Goal: Task Accomplishment & Management: Use online tool/utility

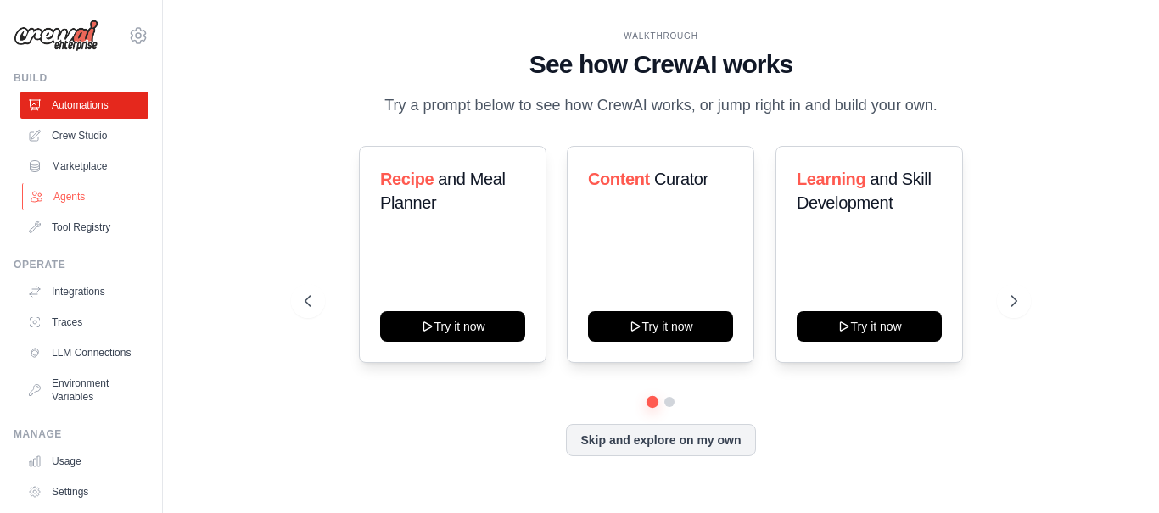
click at [75, 195] on link "Agents" at bounding box center [86, 196] width 128 height 27
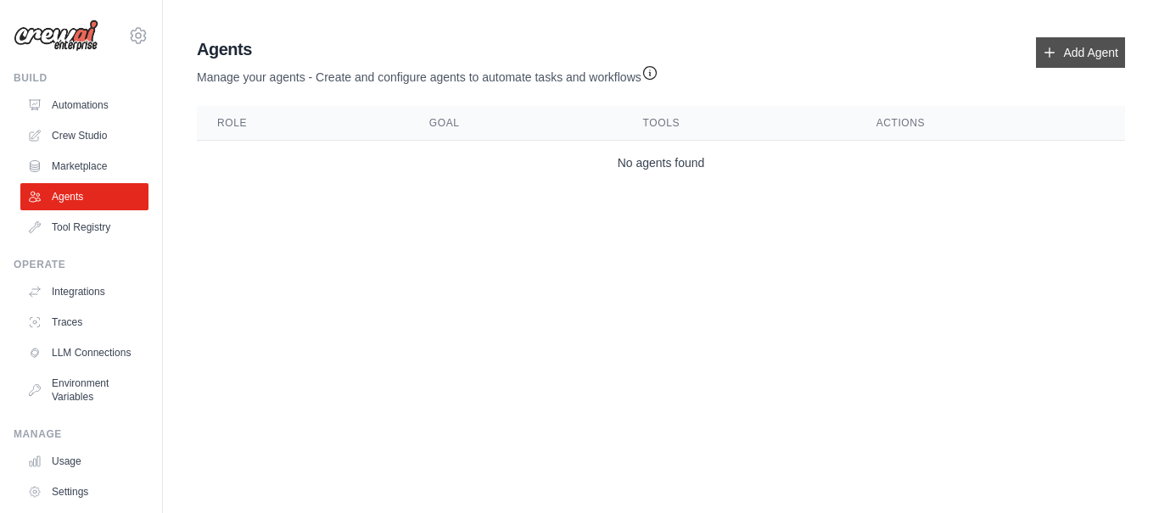
click at [1075, 53] on link "Add Agent" at bounding box center [1080, 52] width 89 height 31
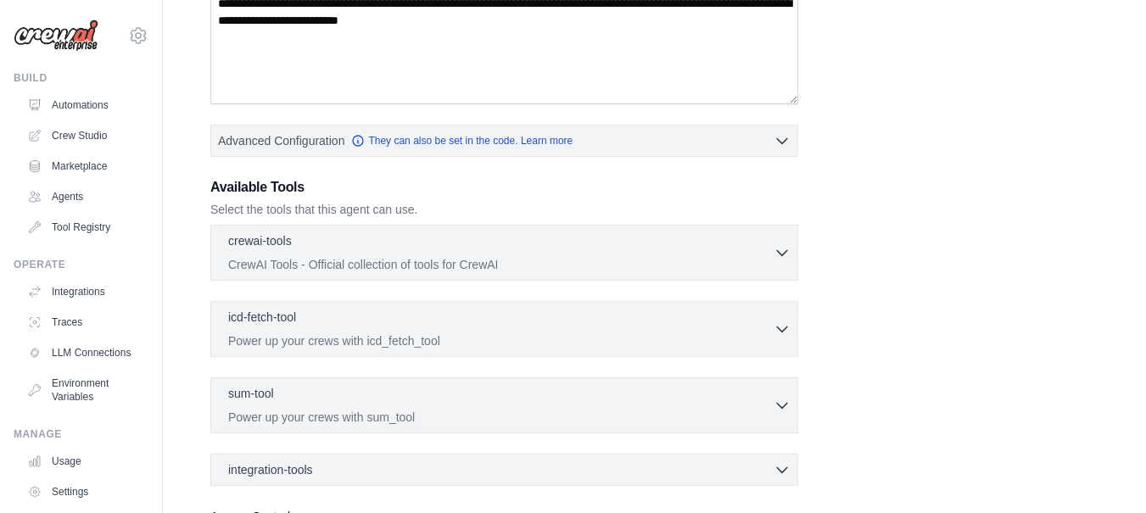
scroll to position [321, 0]
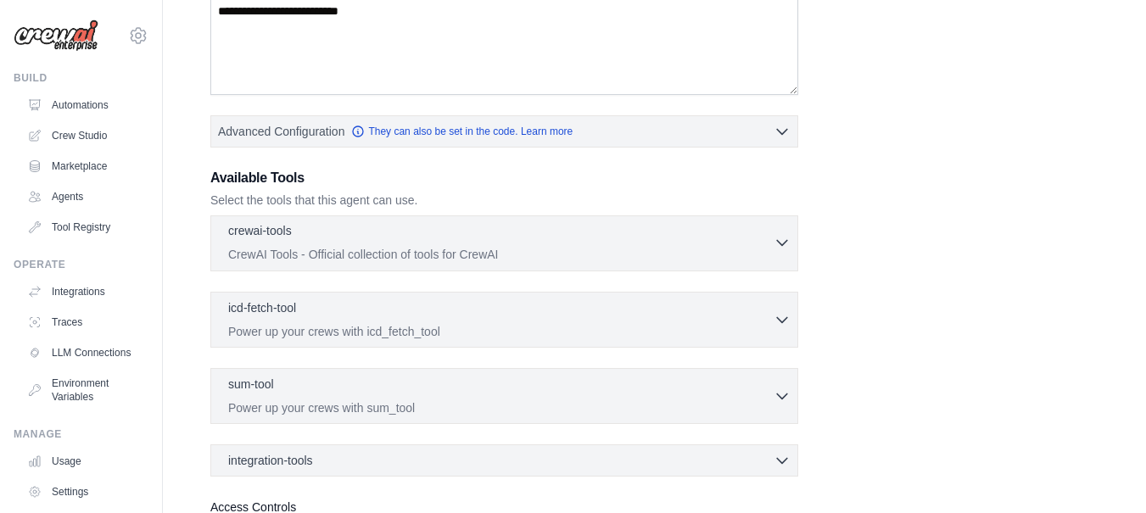
click at [632, 236] on div "crewai-tools 0 selected" at bounding box center [500, 232] width 545 height 20
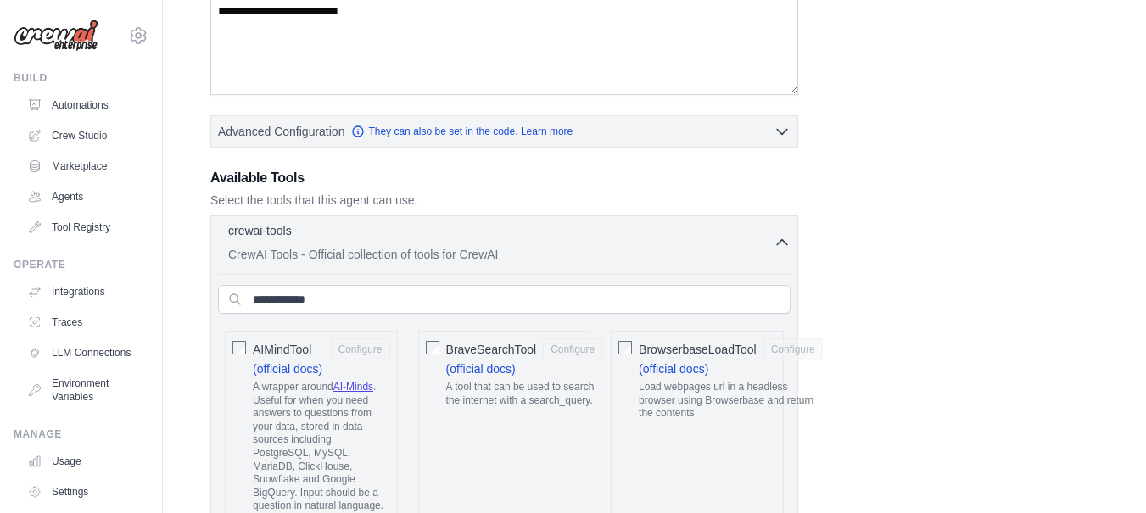
scroll to position [0, 0]
click at [632, 236] on div "crewai-tools 0 selected" at bounding box center [500, 232] width 545 height 20
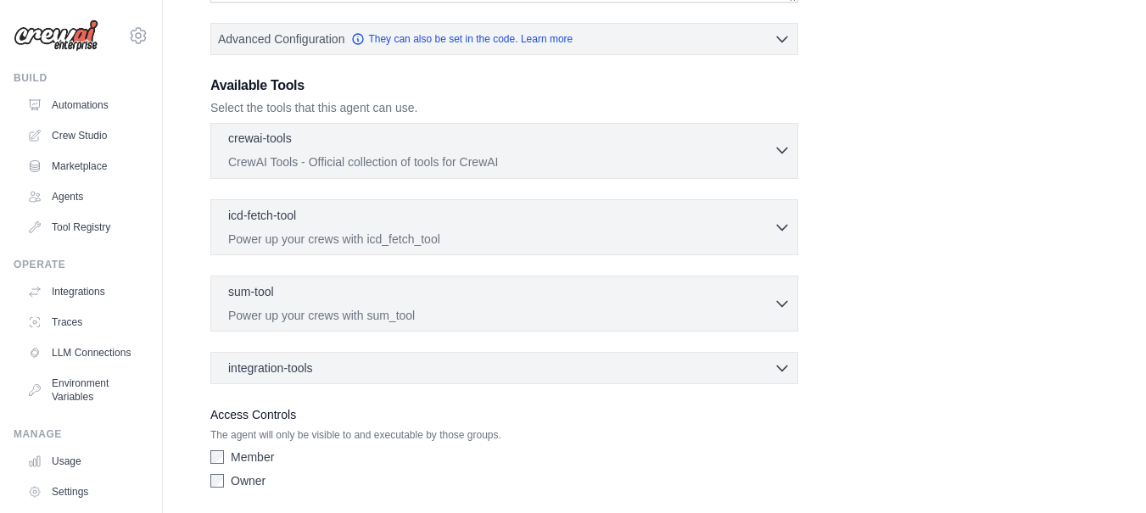
scroll to position [473, 0]
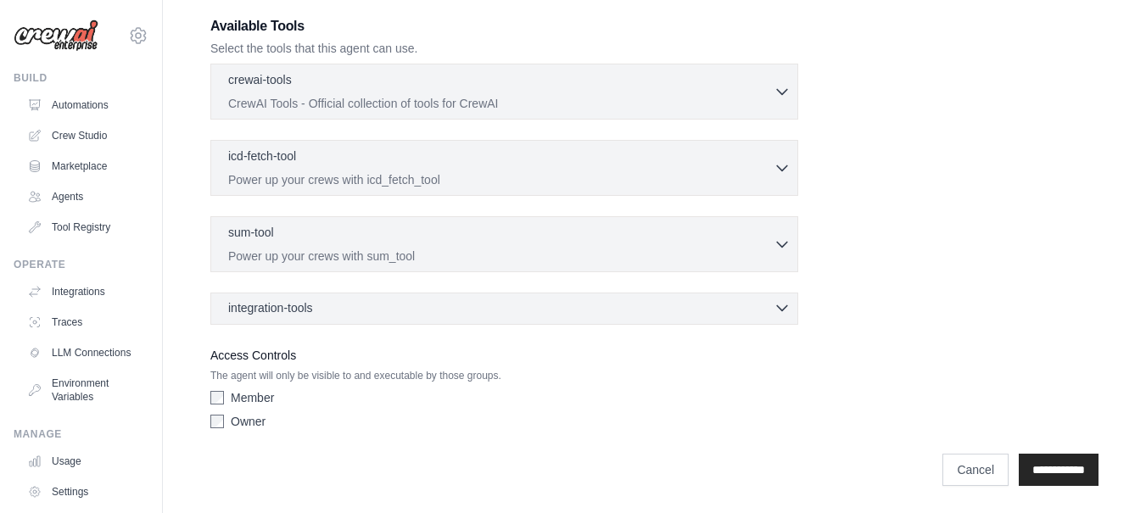
click at [394, 310] on div "integration-tools 0 selected" at bounding box center [509, 307] width 562 height 17
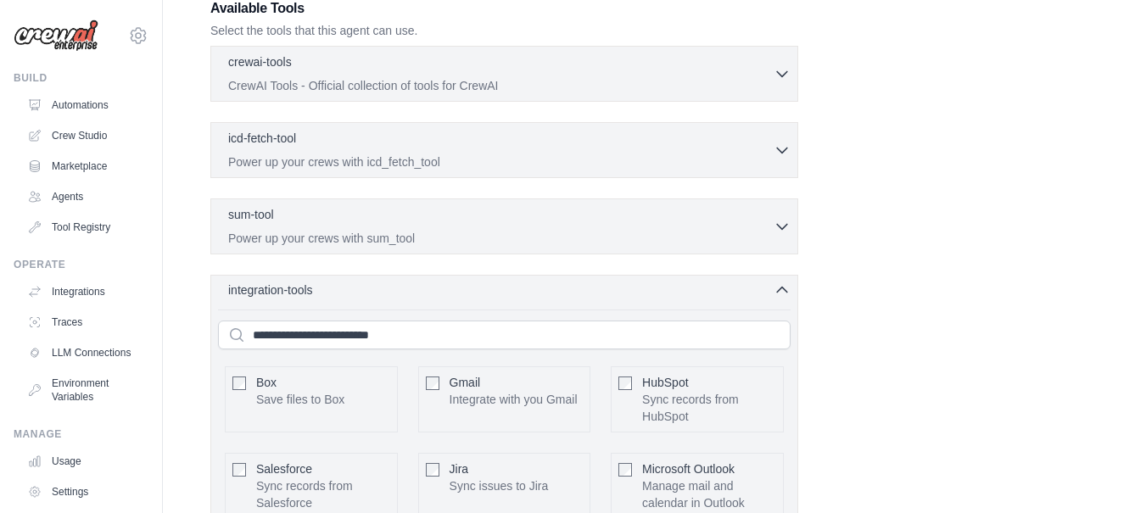
scroll to position [483, 0]
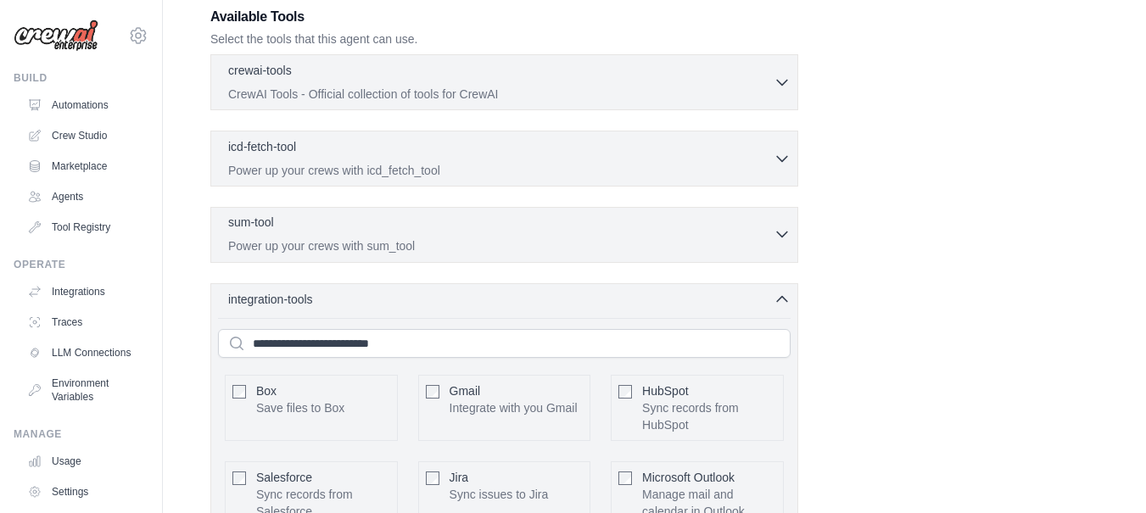
click at [344, 232] on div "sum-tool 0 selected" at bounding box center [500, 224] width 545 height 20
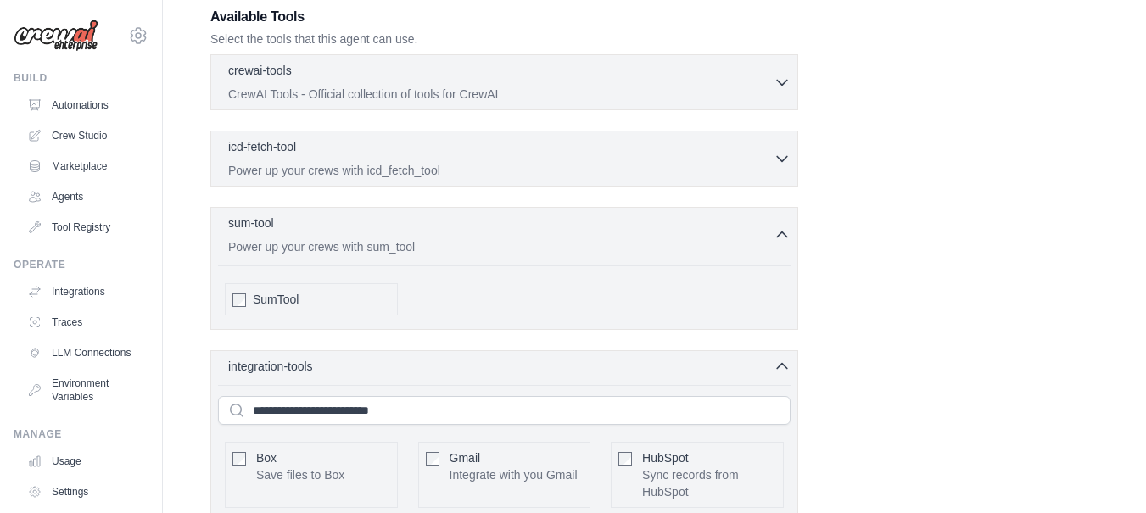
click at [350, 193] on div "crewai-tools 0 selected CrewAI Tools - Official collection of tools for CrewAI" at bounding box center [504, 513] width 588 height 918
click at [356, 175] on p "Power up your crews with icd_fetch_tool" at bounding box center [500, 169] width 545 height 17
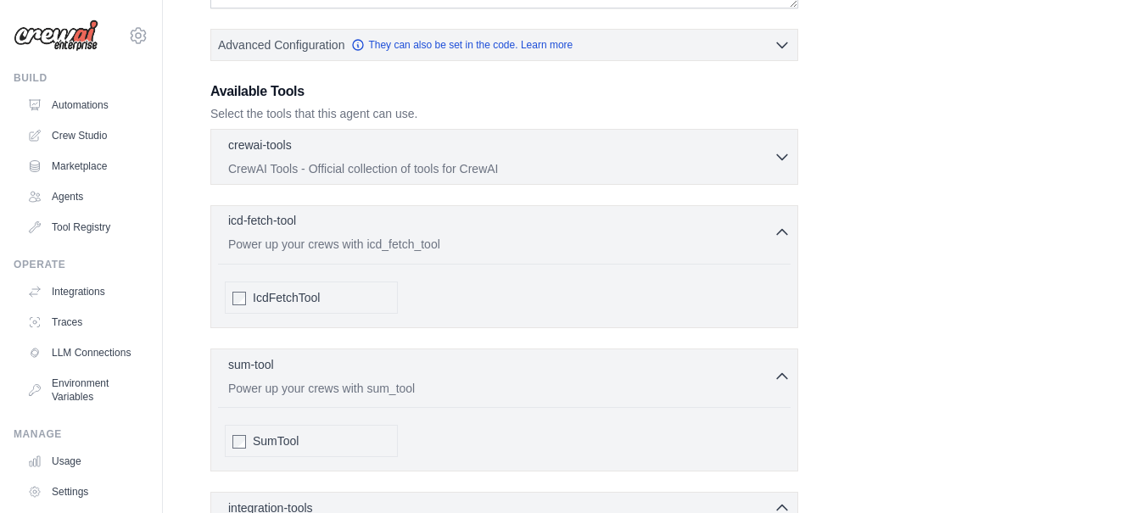
scroll to position [381, 0]
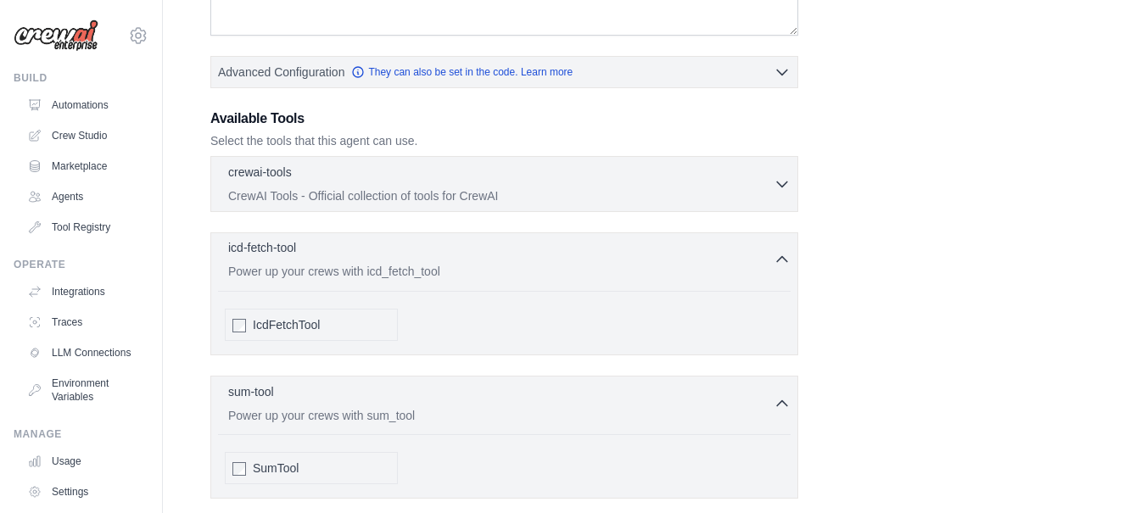
click at [356, 175] on div "crewai-tools 0 selected" at bounding box center [500, 174] width 545 height 20
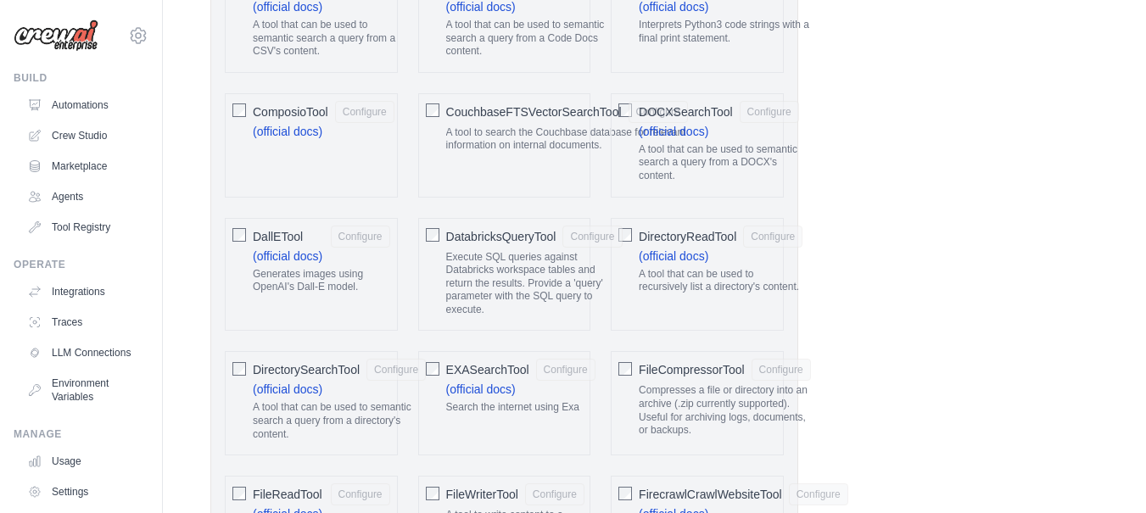
scroll to position [0, 0]
